Goal: Find specific page/section: Find specific page/section

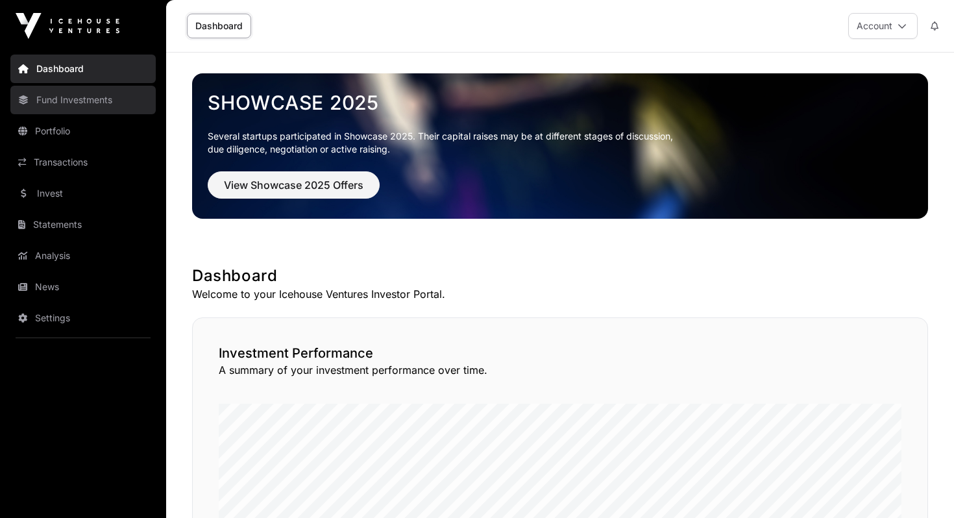
click at [70, 87] on link "Fund Investments" at bounding box center [82, 100] width 145 height 29
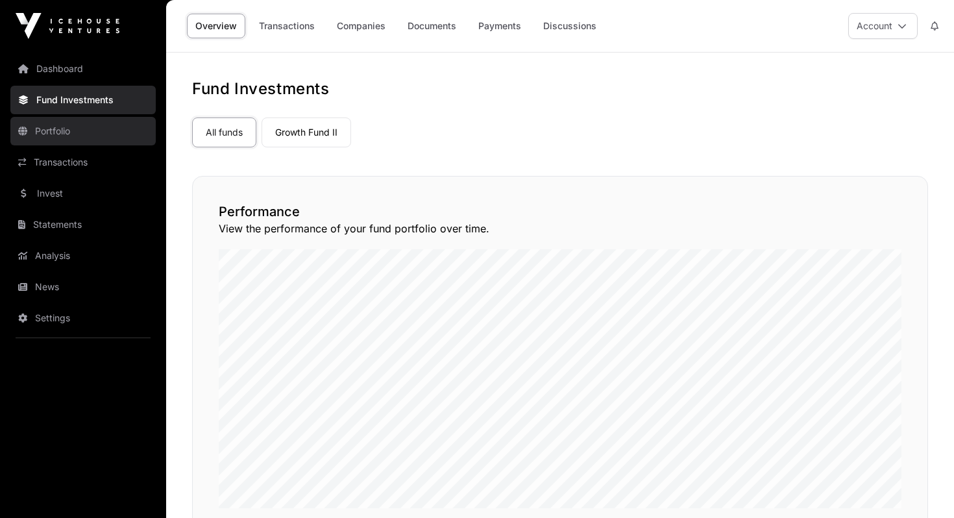
click at [66, 128] on link "Portfolio" at bounding box center [82, 131] width 145 height 29
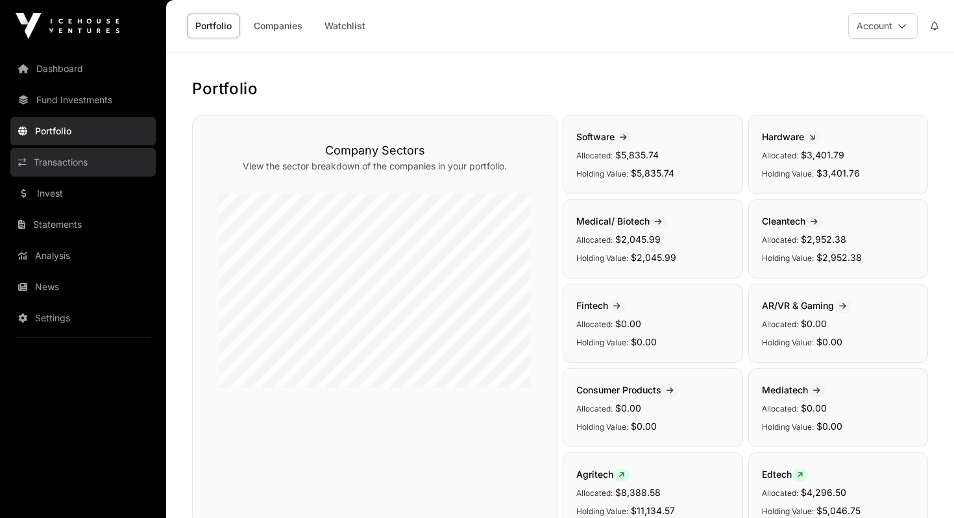
click at [73, 150] on link "Transactions" at bounding box center [82, 162] width 145 height 29
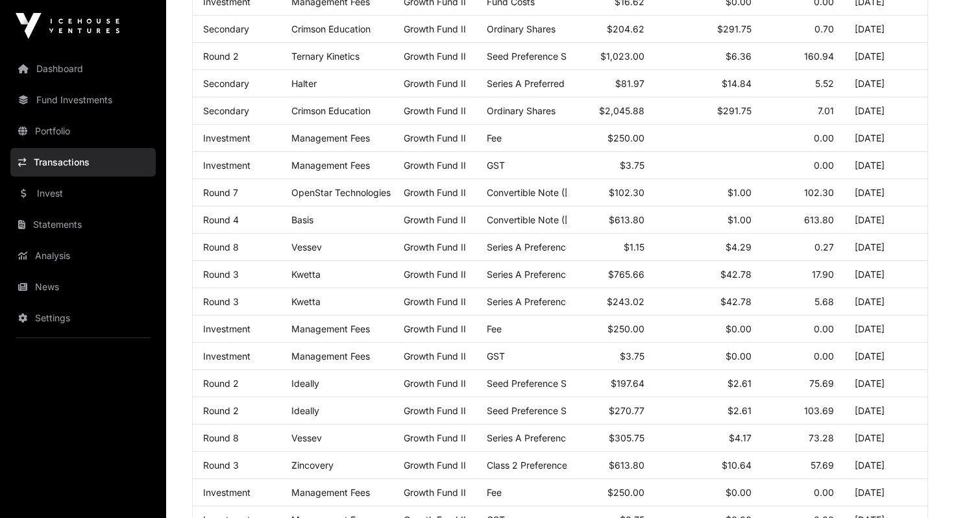
scroll to position [675, 0]
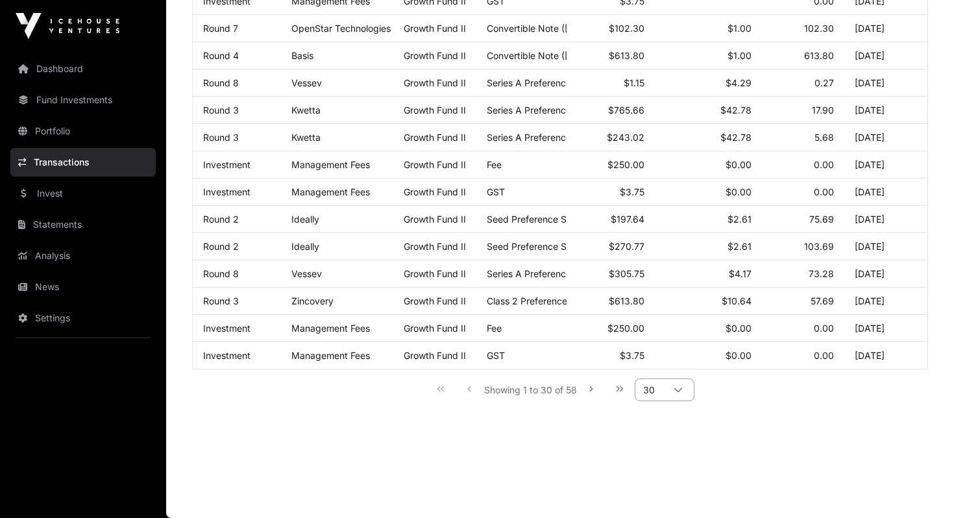
click at [657, 389] on span "30" at bounding box center [648, 389] width 27 height 21
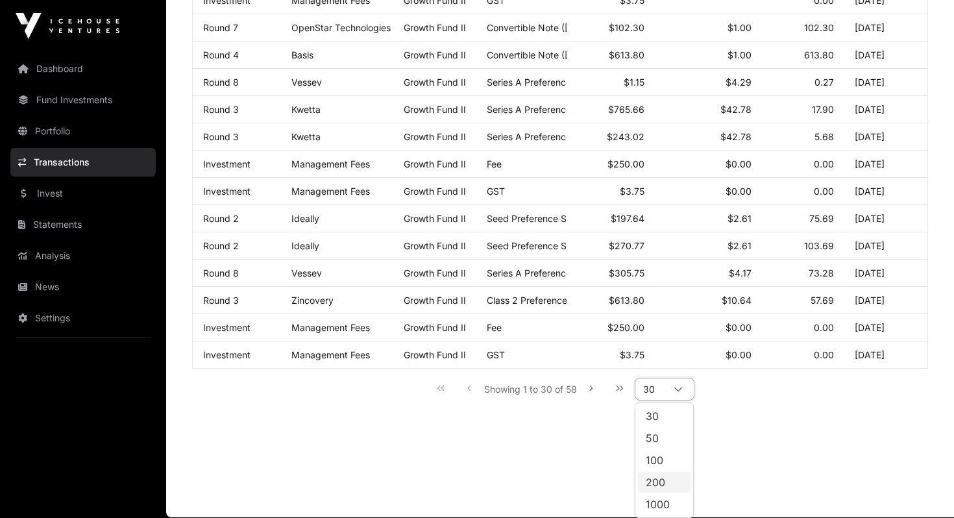
click at [671, 483] on li "200" at bounding box center [664, 482] width 53 height 21
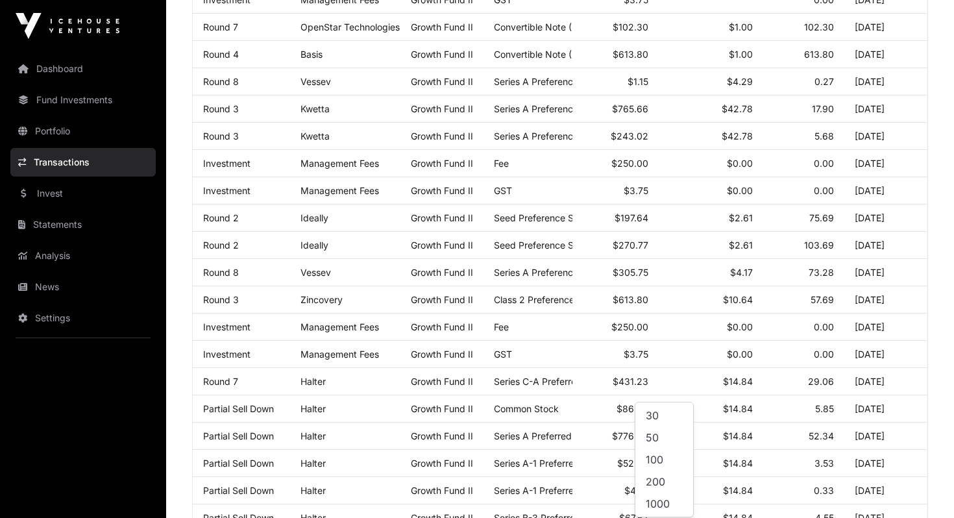
scroll to position [1438, 0]
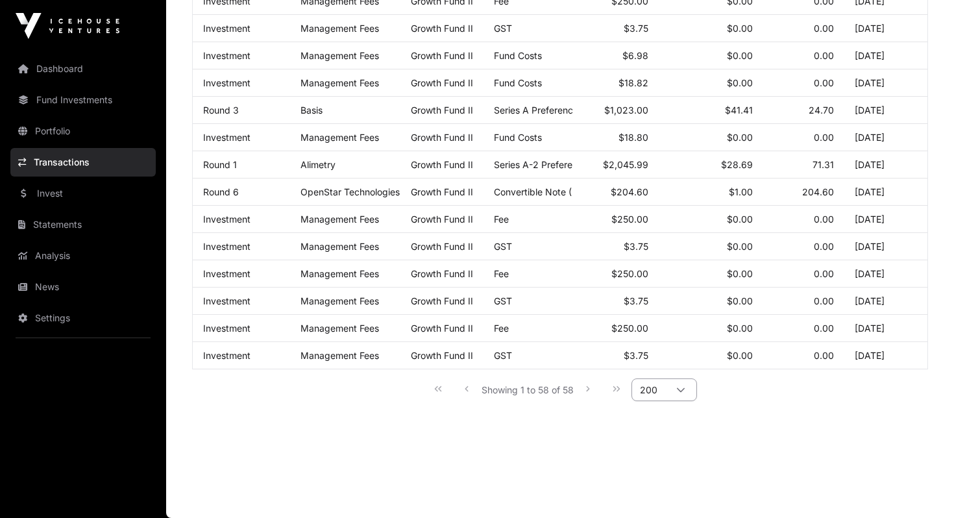
click at [651, 389] on span "200" at bounding box center [648, 389] width 33 height 21
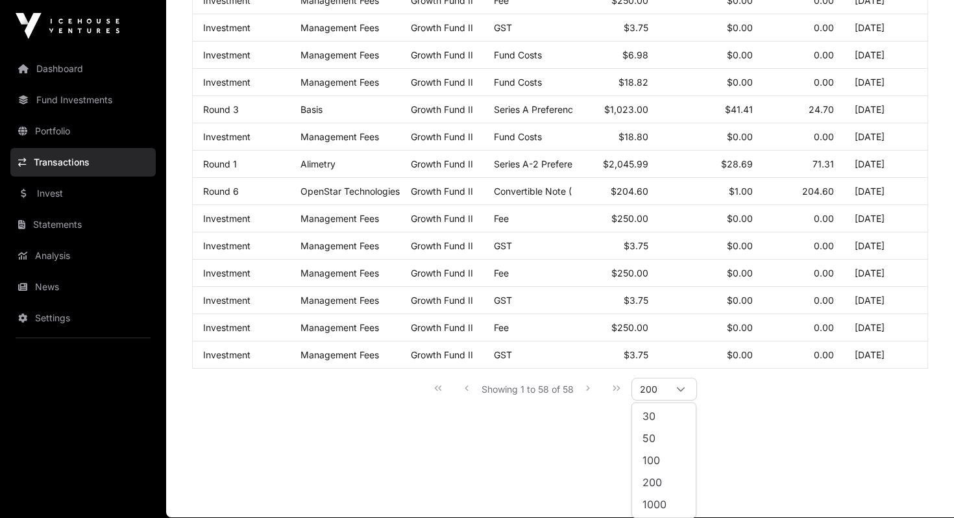
click at [659, 485] on span "200" at bounding box center [651, 482] width 19 height 10
